Goal: Information Seeking & Learning: Learn about a topic

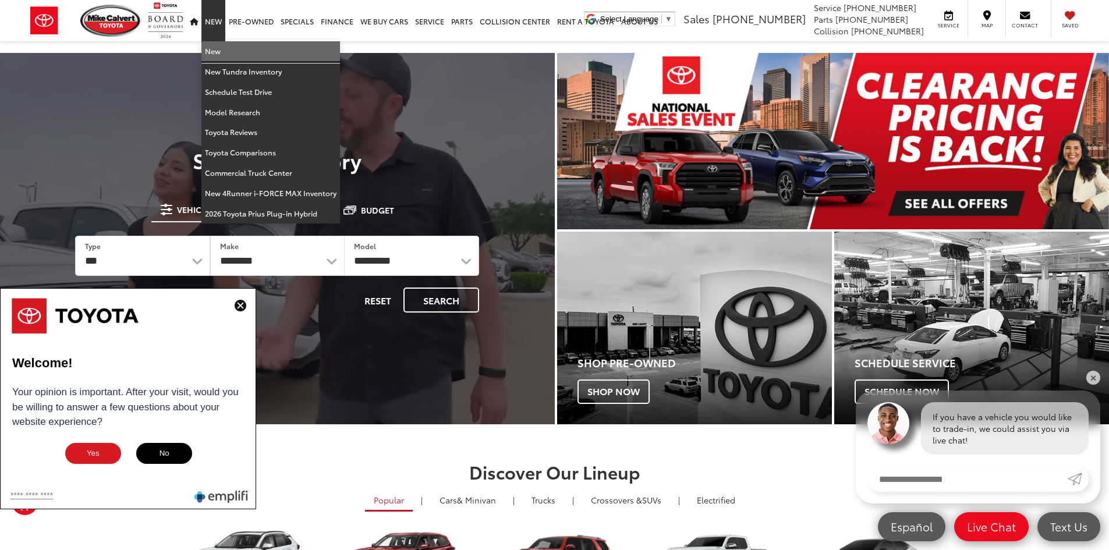
drag, startPoint x: 213, startPoint y: 45, endPoint x: 181, endPoint y: 140, distance: 100.2
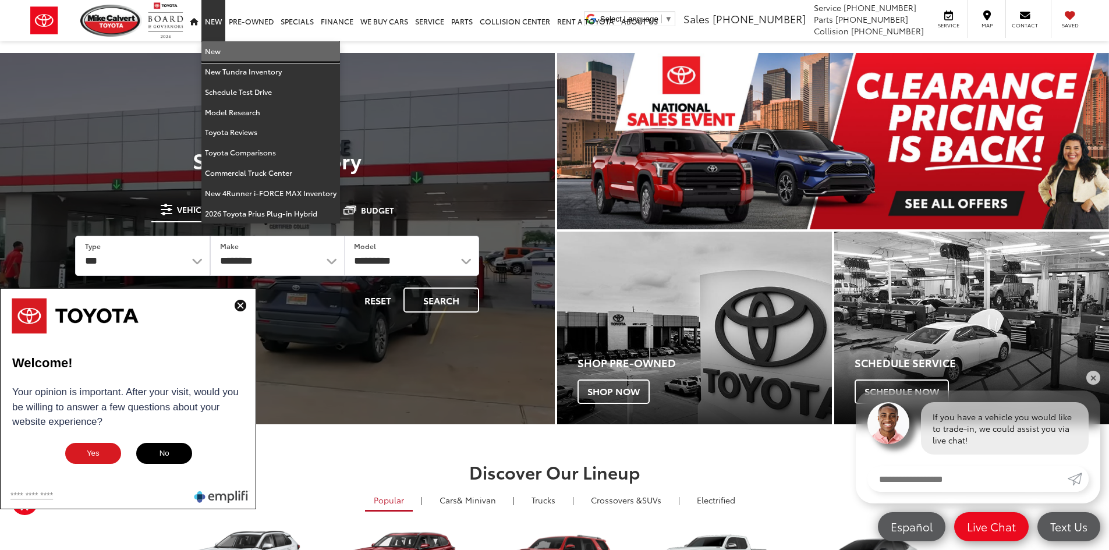
click at [213, 45] on link "New" at bounding box center [270, 51] width 139 height 20
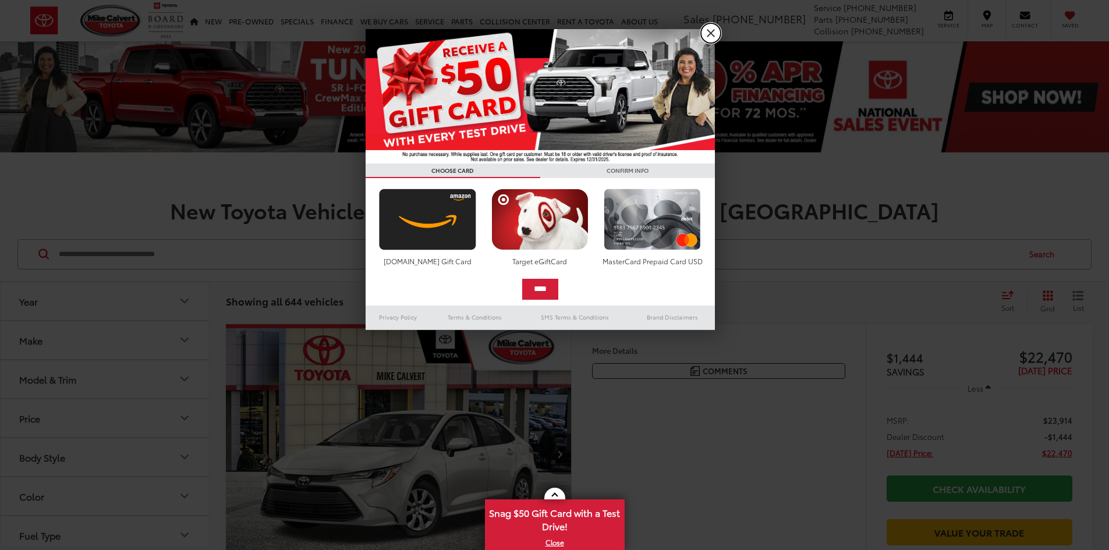
click at [713, 36] on link "X" at bounding box center [711, 33] width 20 height 20
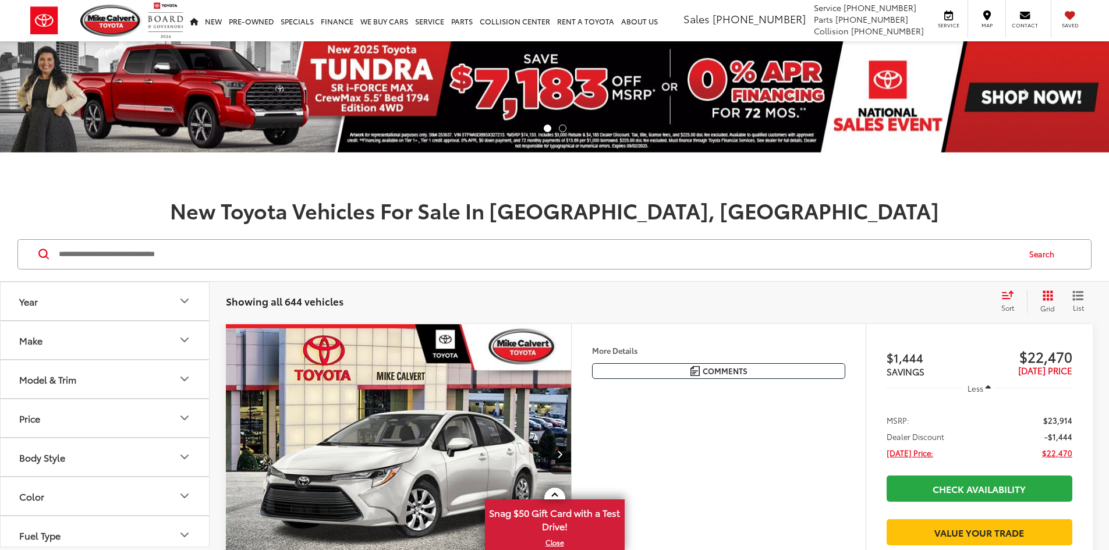
click at [270, 249] on input "Search by Make, Model, or Keyword" at bounding box center [538, 254] width 961 height 28
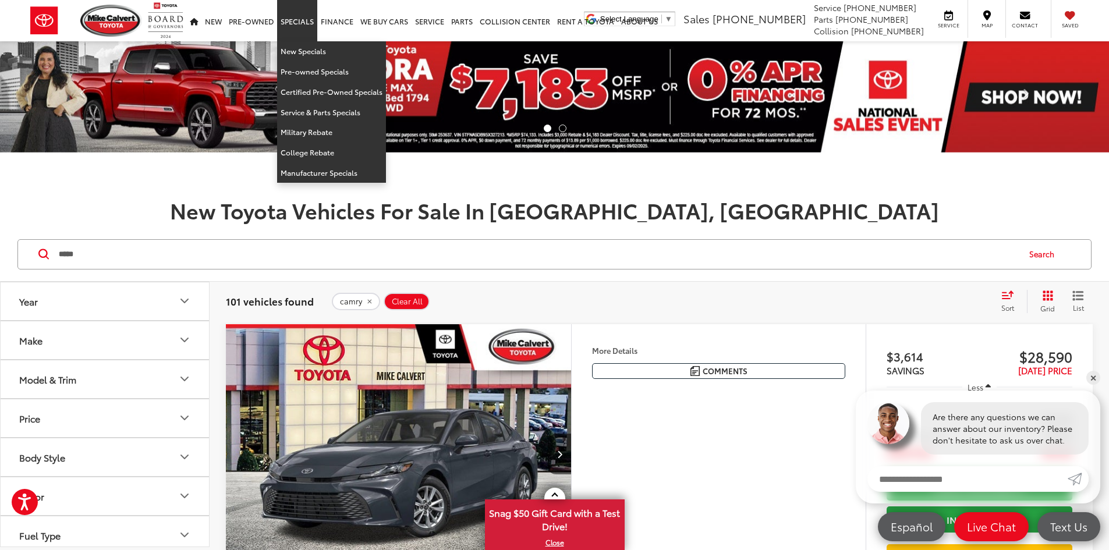
drag, startPoint x: 259, startPoint y: 16, endPoint x: 316, endPoint y: 3, distance: 58.6
click at [316, 3] on link "Specials" at bounding box center [297, 20] width 40 height 41
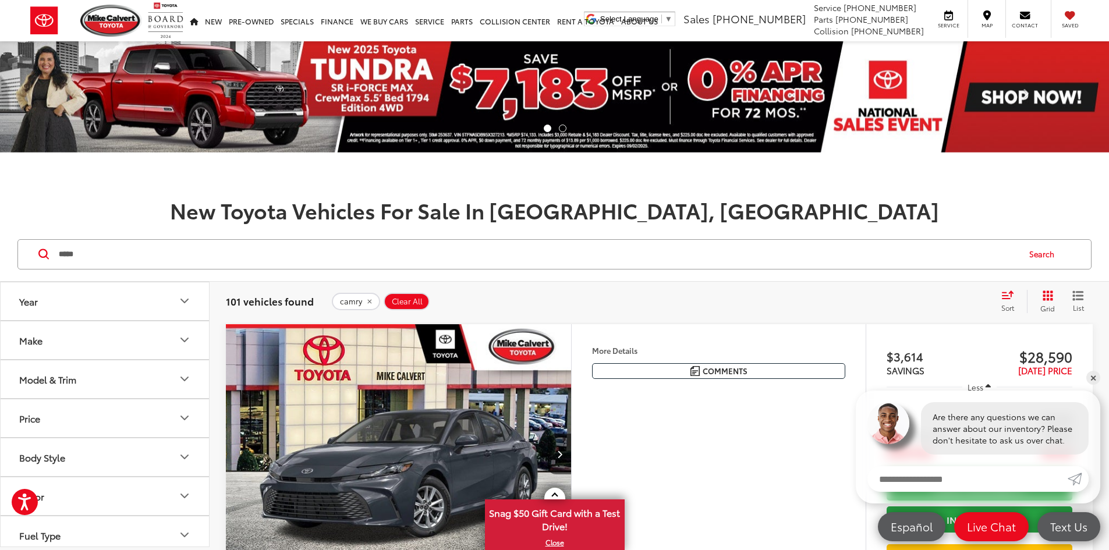
click at [1009, 298] on icon "Select sort value" at bounding box center [1008, 294] width 10 height 7
click at [988, 331] on span "High to Low" at bounding box center [970, 329] width 52 height 13
click at [552, 496] on span at bounding box center [554, 496] width 6 height 6
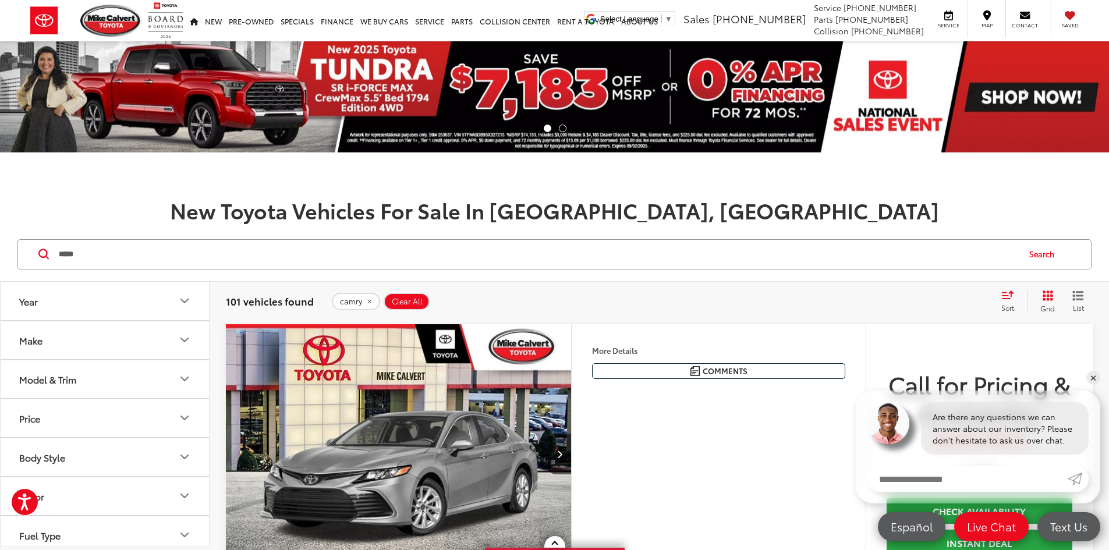
click at [588, 292] on div "camry Clear All + 0" at bounding box center [661, 301] width 660 height 19
click at [147, 261] on input "*****" at bounding box center [538, 254] width 961 height 28
type input "*********"
click at [1032, 254] on button "Search" at bounding box center [1044, 254] width 53 height 29
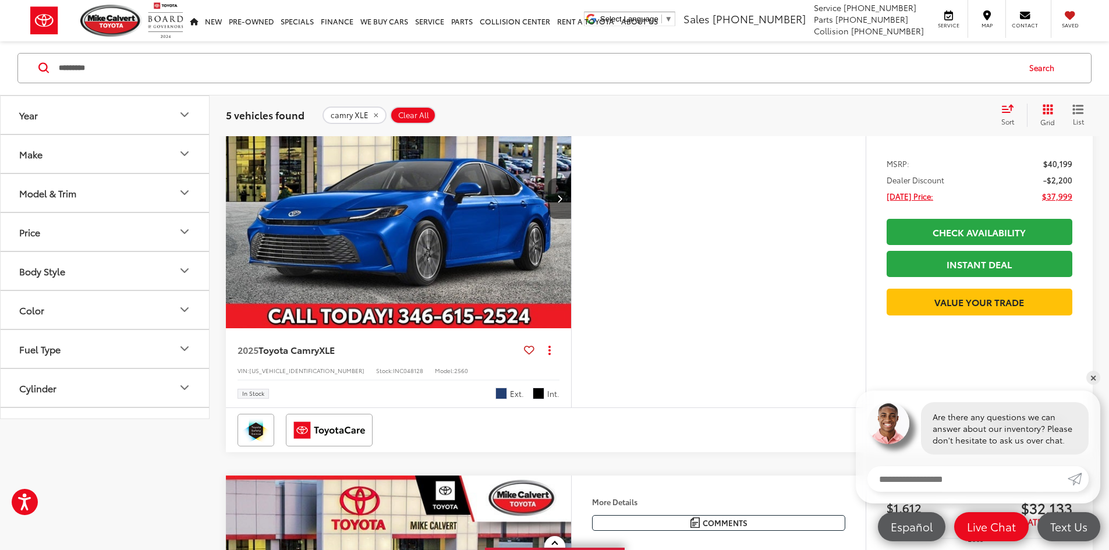
scroll to position [58, 0]
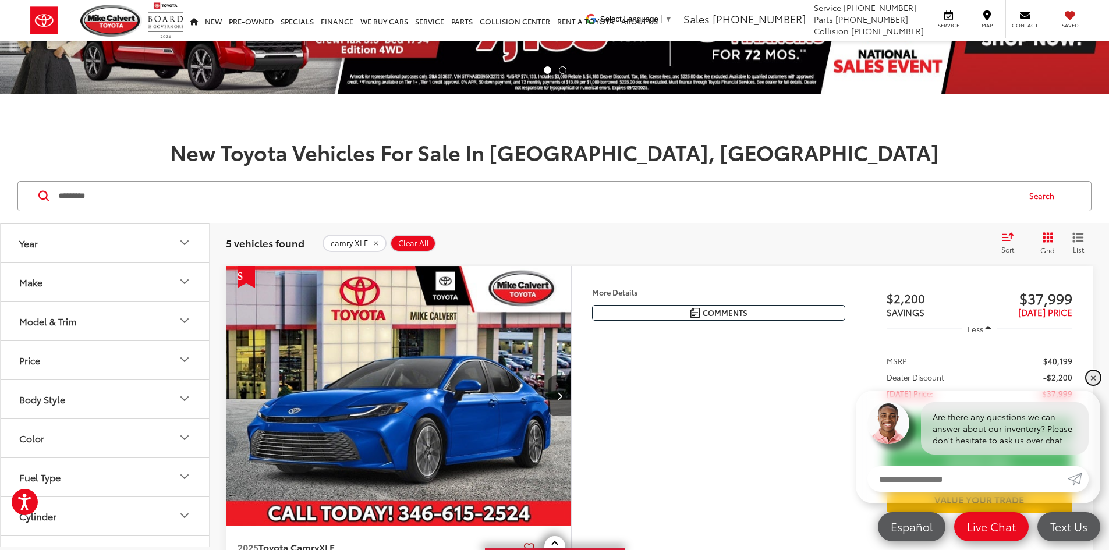
click at [1092, 376] on link "✕" at bounding box center [1094, 378] width 14 height 14
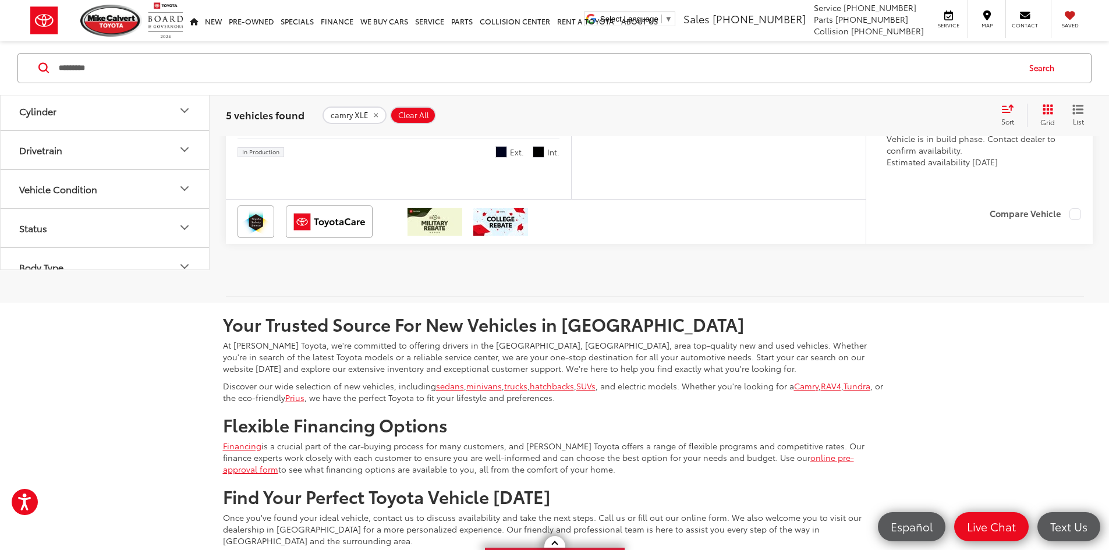
scroll to position [2154, 0]
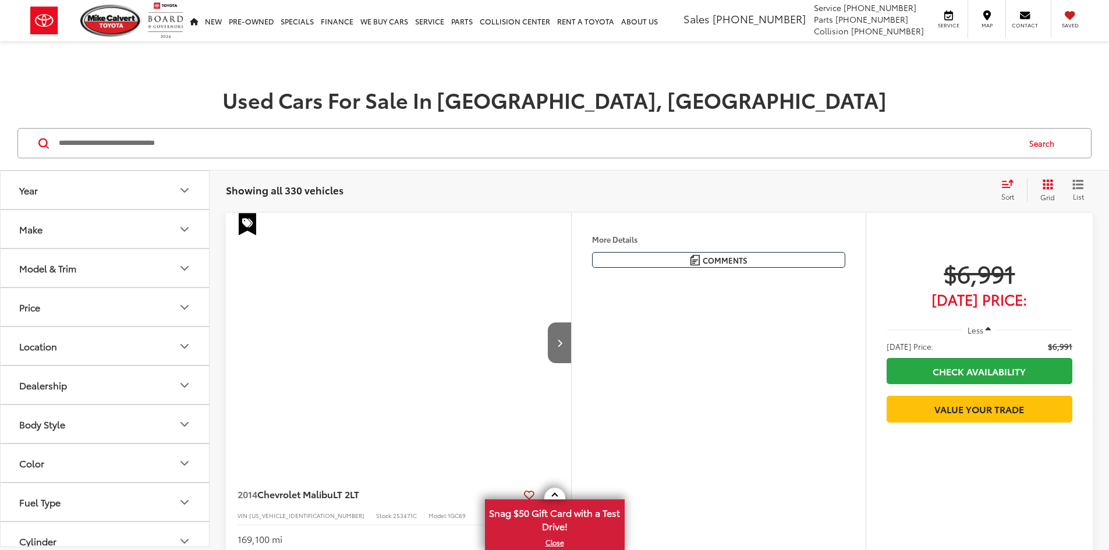
click at [253, 146] on input "Search by Make, Model, or Keyword" at bounding box center [538, 143] width 961 height 28
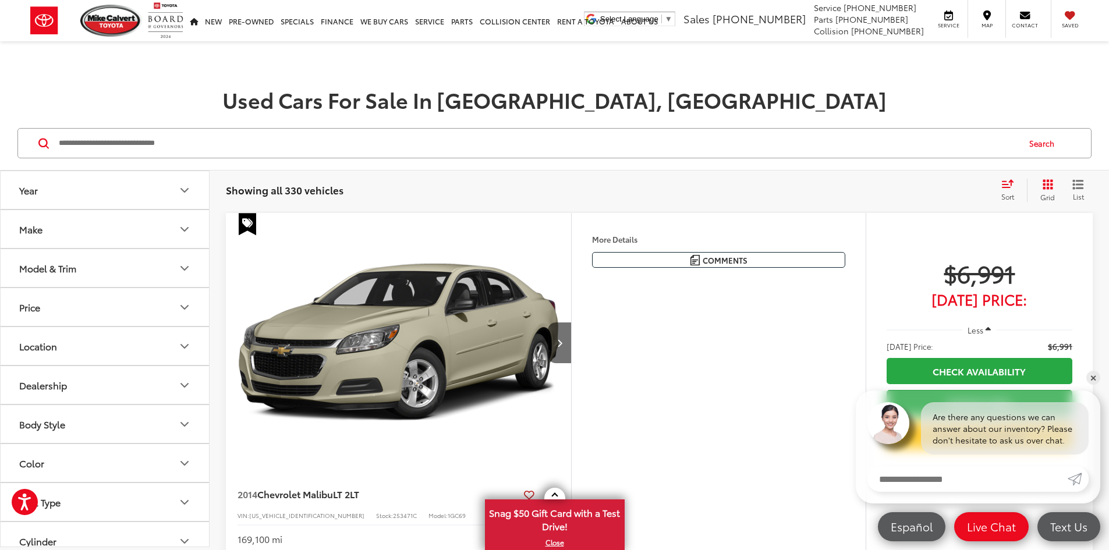
paste input "*******"
type input "*******"
click at [1041, 140] on button "Search" at bounding box center [1044, 143] width 53 height 29
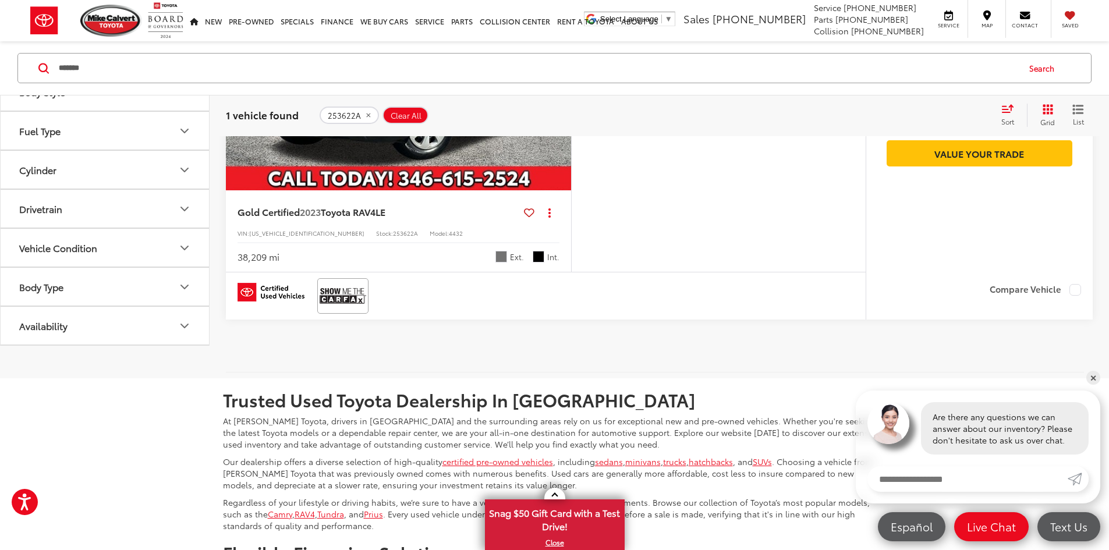
scroll to position [291, 0]
